Goal: Find specific page/section: Find specific page/section

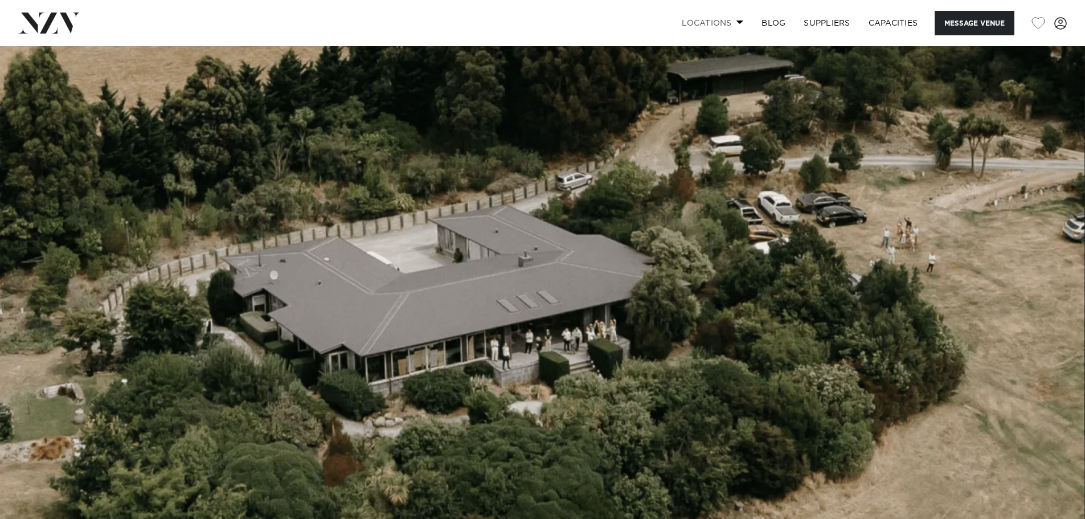
click at [736, 26] on link "Locations" at bounding box center [713, 23] width 80 height 24
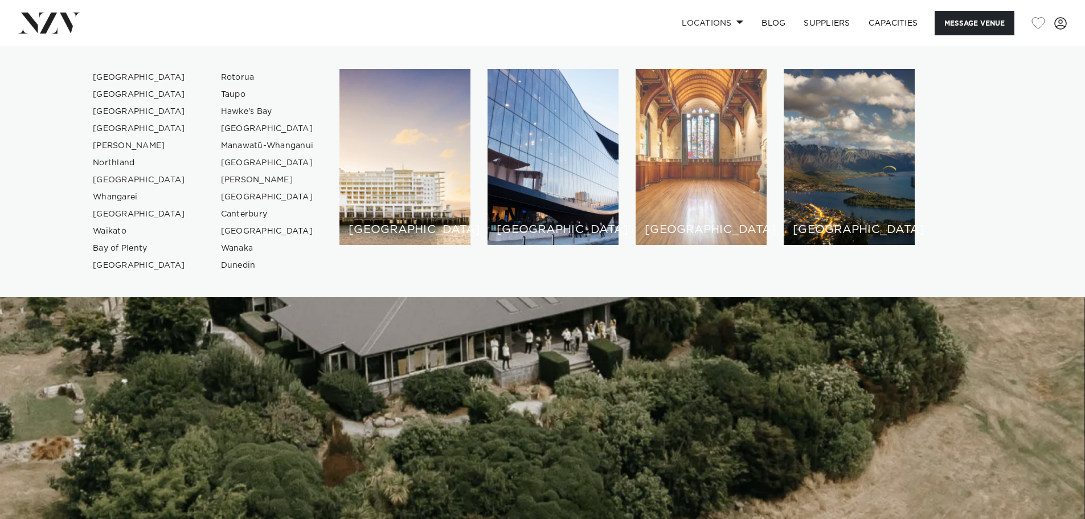
click at [712, 95] on div "[GEOGRAPHIC_DATA]" at bounding box center [701, 157] width 131 height 176
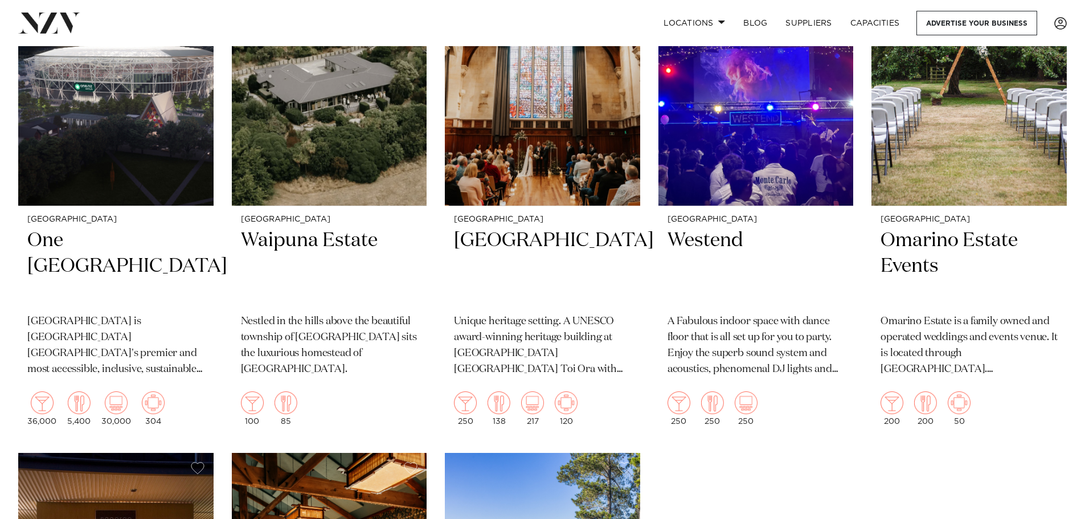
scroll to position [2620, 0]
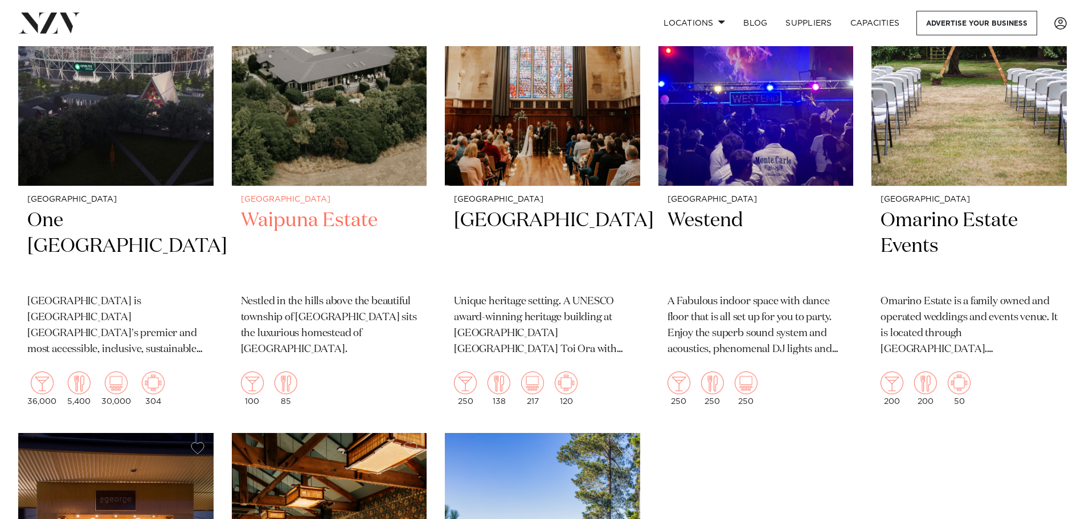
click at [284, 220] on h2 "Waipuna Estate" at bounding box center [329, 246] width 177 height 77
